Goal: Information Seeking & Learning: Learn about a topic

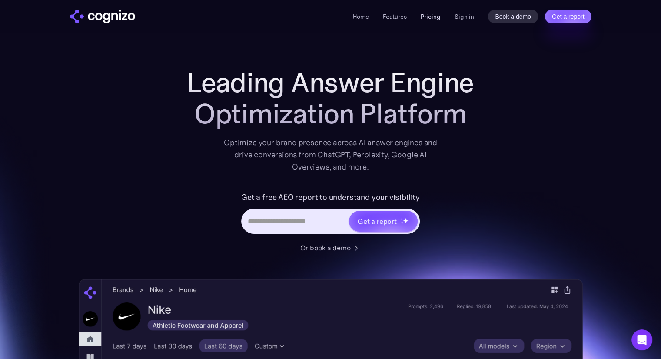
click at [422, 15] on link "Pricing" at bounding box center [431, 17] width 20 height 8
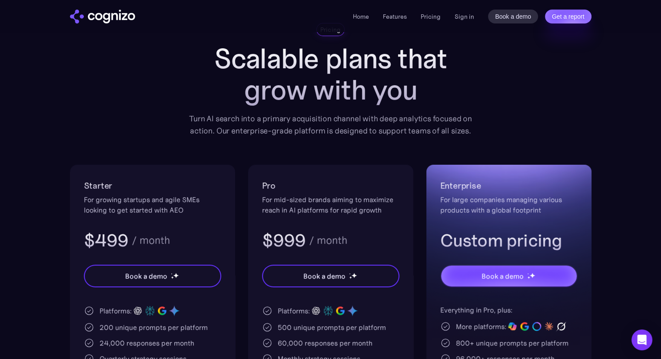
scroll to position [43, 0]
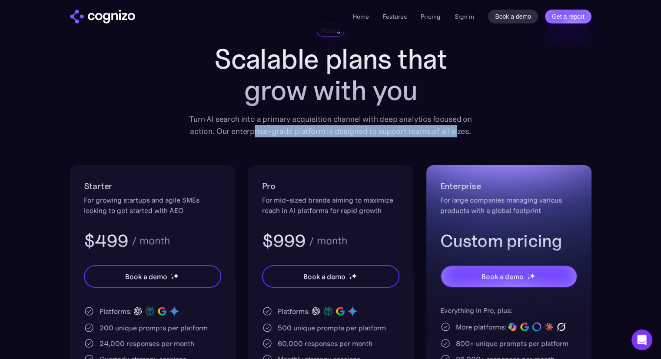
drag, startPoint x: 256, startPoint y: 126, endPoint x: 457, endPoint y: 133, distance: 201.3
click at [457, 133] on div "Turn AI search into a primary acquisition channel with deep analytics focused o…" at bounding box center [330, 125] width 295 height 24
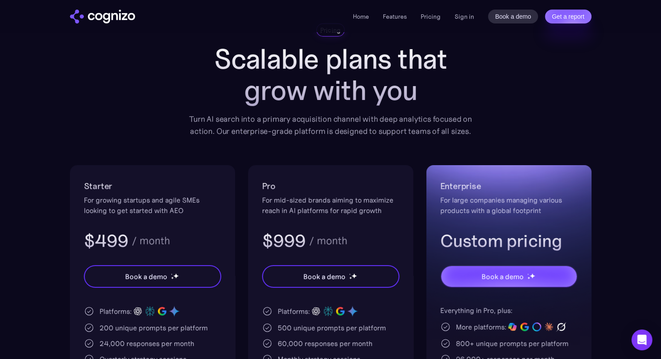
click at [279, 138] on div "Pricing Scalable plans that grow with you Turn AI search into a primary acquisi…" at bounding box center [330, 253] width 521 height 461
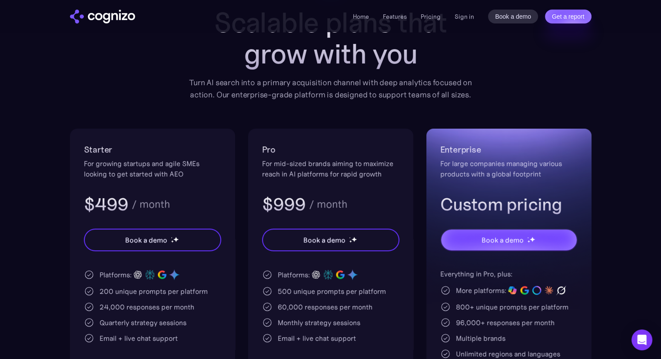
scroll to position [130, 0]
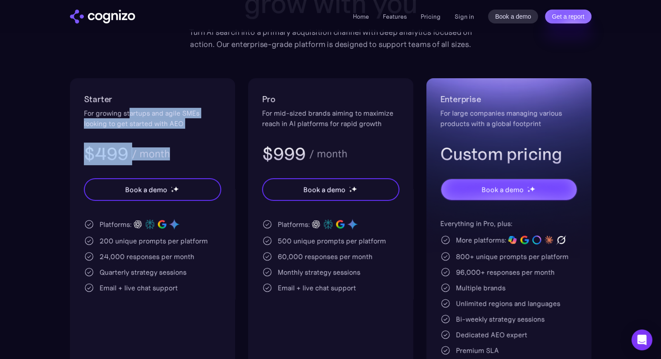
drag, startPoint x: 130, startPoint y: 115, endPoint x: 182, endPoint y: 154, distance: 64.9
click at [182, 154] on div "Starter For growing startups and agile SMEs looking to get started with AEO $49…" at bounding box center [152, 128] width 137 height 73
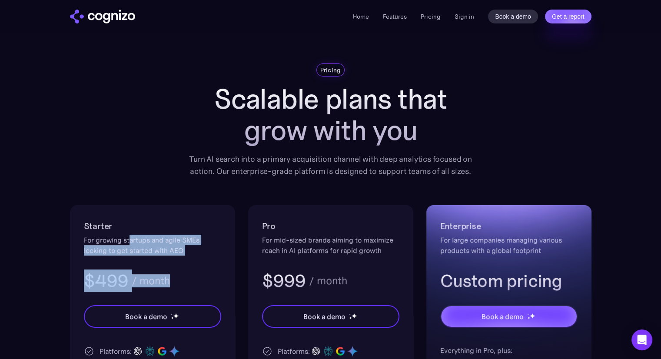
scroll to position [0, 0]
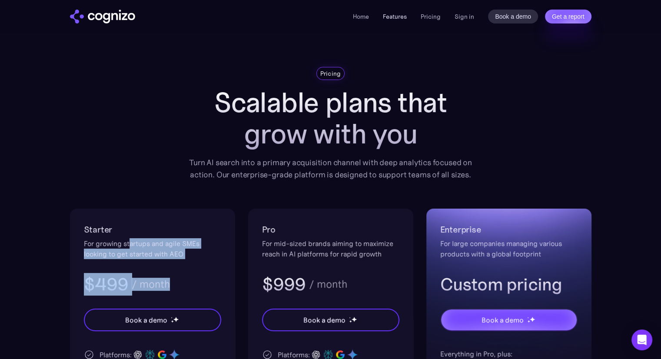
click at [392, 18] on link "Features" at bounding box center [395, 17] width 24 height 8
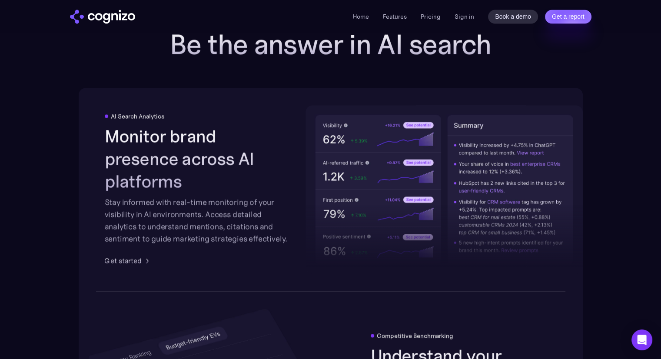
scroll to position [1505, 0]
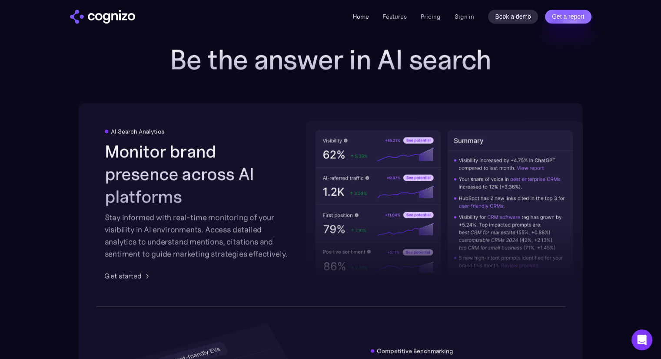
click at [359, 16] on link "Home" at bounding box center [361, 17] width 16 height 8
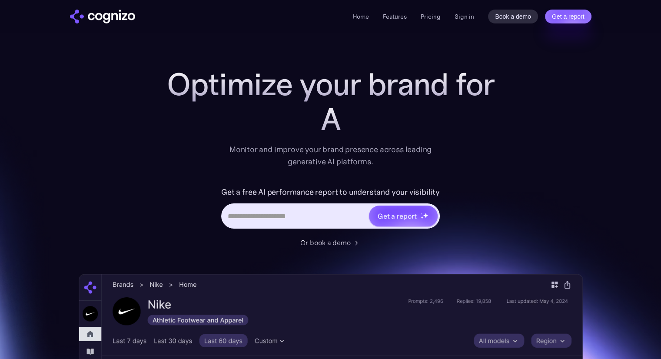
click at [398, 19] on link "Features" at bounding box center [395, 17] width 24 height 8
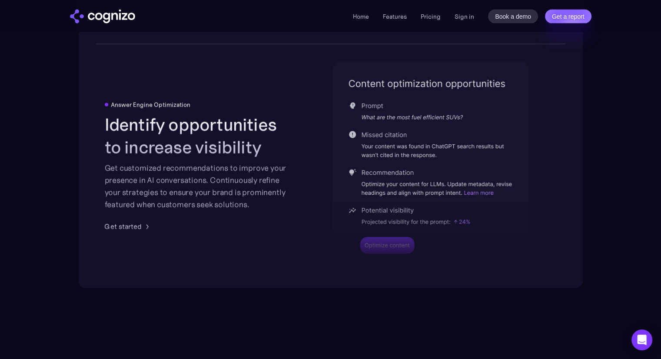
scroll to position [1983, 0]
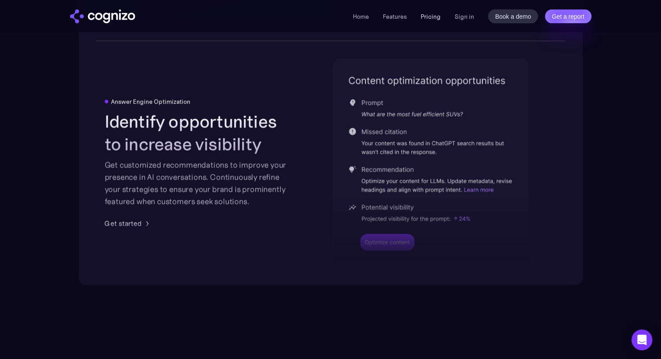
click at [432, 17] on link "Pricing" at bounding box center [431, 17] width 20 height 8
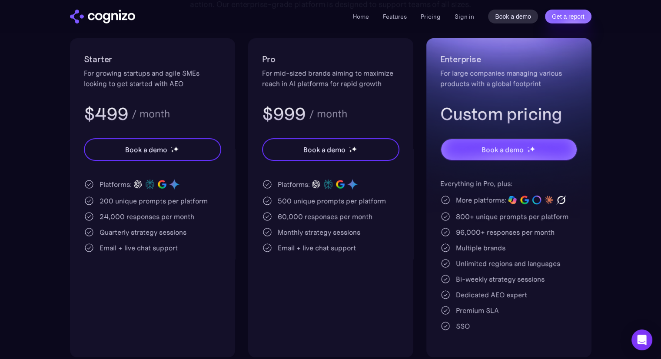
scroll to position [217, 0]
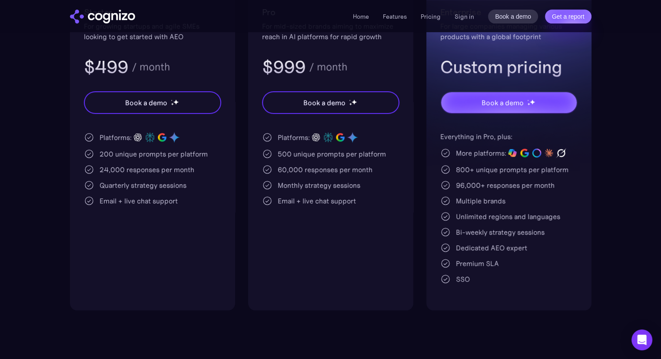
click at [140, 155] on div "200 unique prompts per platform" at bounding box center [153, 154] width 108 height 10
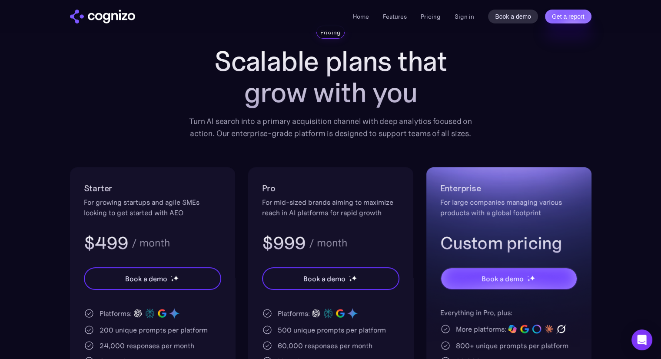
scroll to position [0, 0]
